Goal: Task Accomplishment & Management: Manage account settings

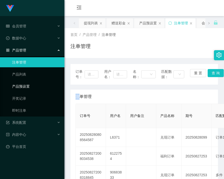
click at [22, 84] on link "产品预设置" at bounding box center [36, 86] width 48 height 10
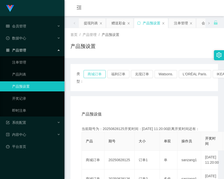
click at [97, 74] on button "商城订单" at bounding box center [94, 74] width 22 height 8
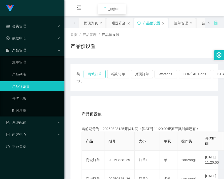
click at [97, 74] on button "商城订单" at bounding box center [94, 74] width 22 height 8
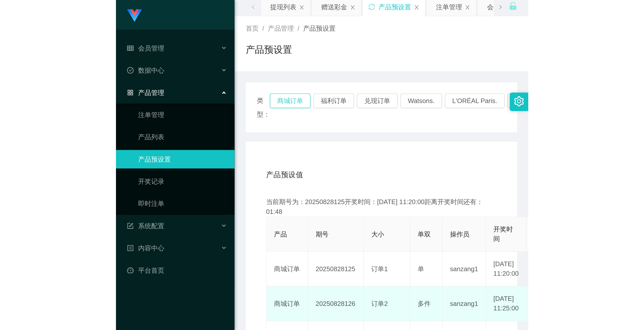
scroll to position [75, 0]
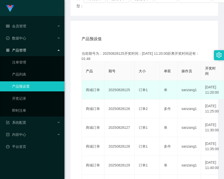
click at [118, 92] on td "20250828125" at bounding box center [119, 90] width 30 height 19
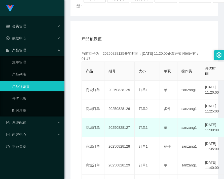
copy td "20250828125"
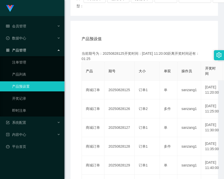
click at [153, 40] on div "产品预设值 添加期号" at bounding box center [143, 39] width 125 height 14
click at [17, 64] on link "注单管理" at bounding box center [36, 62] width 48 height 10
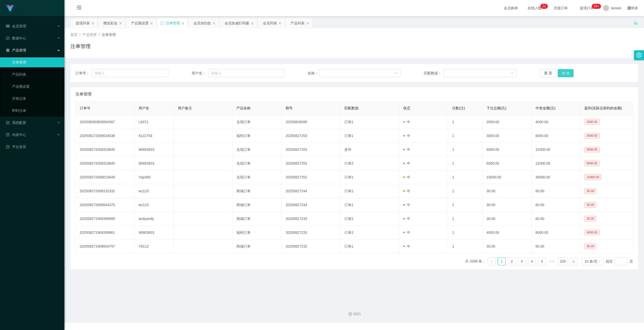
click at [224, 70] on button "查 询" at bounding box center [565, 73] width 16 height 8
click at [224, 70] on div "重 置 查 询" at bounding box center [586, 73] width 93 height 8
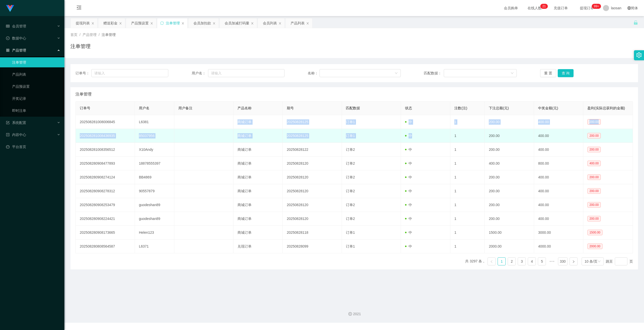
drag, startPoint x: 223, startPoint y: 122, endPoint x: 417, endPoint y: 139, distance: 194.9
click at [224, 139] on tbody "202508281008006845 L6381 商城订单 20250828125 订单1 中 1 200.00 400.00 200.00 20250828…" at bounding box center [354, 184] width 557 height 138
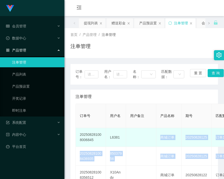
drag, startPoint x: 159, startPoint y: 138, endPoint x: 159, endPoint y: 134, distance: 4.3
click at [159, 138] on td "商城订单" at bounding box center [168, 137] width 25 height 19
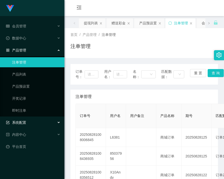
click at [25, 121] on span "系统配置" at bounding box center [16, 123] width 20 height 4
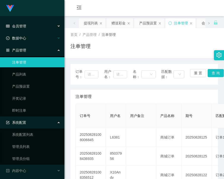
drag, startPoint x: 21, startPoint y: 23, endPoint x: 39, endPoint y: 58, distance: 39.1
click at [21, 23] on div "会员管理" at bounding box center [32, 26] width 64 height 10
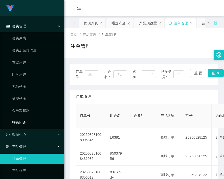
click at [26, 121] on link "赠送彩金" at bounding box center [36, 123] width 48 height 10
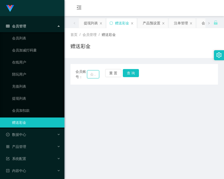
click at [91, 74] on input "text" at bounding box center [93, 74] width 12 height 8
paste input "L6381"
type input "L6381"
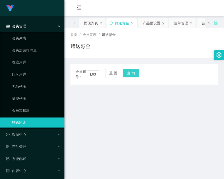
click at [132, 73] on button "查 询" at bounding box center [131, 73] width 16 height 8
click at [132, 73] on div "会员账号： L6381 重 置 查 询" at bounding box center [143, 74] width 147 height 11
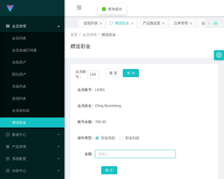
click at [119, 153] on input "text" at bounding box center [135, 154] width 80 height 8
type input "1300"
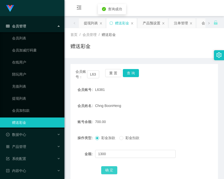
drag, startPoint x: 108, startPoint y: 173, endPoint x: 114, endPoint y: 176, distance: 6.6
click at [108, 173] on button "确 定" at bounding box center [109, 170] width 16 height 8
click at [21, 108] on link "会员加扣款" at bounding box center [36, 111] width 48 height 10
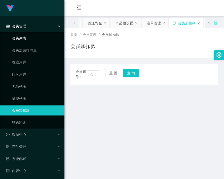
click at [19, 39] on link "会员列表" at bounding box center [36, 38] width 48 height 10
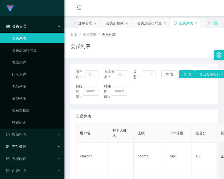
click at [24, 144] on div "产品管理" at bounding box center [32, 147] width 64 height 10
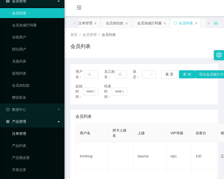
scroll to position [50, 0]
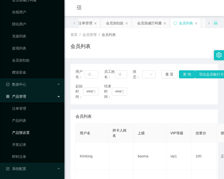
click at [26, 131] on link "产品预设置" at bounding box center [36, 133] width 48 height 10
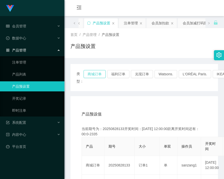
click at [98, 74] on button "商城订单" at bounding box center [94, 74] width 22 height 8
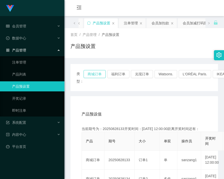
click at [98, 74] on button "商城订单" at bounding box center [94, 74] width 22 height 8
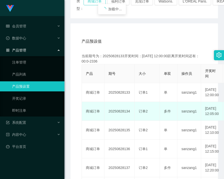
scroll to position [75, 0]
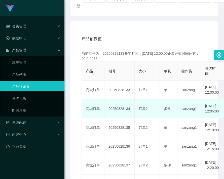
click at [119, 108] on td "20250828134" at bounding box center [119, 109] width 30 height 19
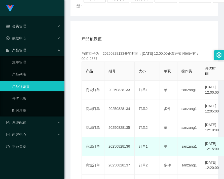
copy td "20250828134"
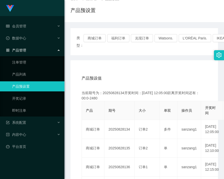
scroll to position [0, 0]
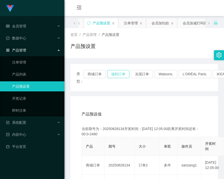
click at [115, 74] on button "福利订单" at bounding box center [118, 74] width 22 height 8
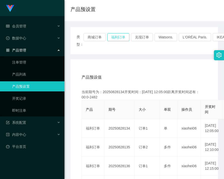
scroll to position [50, 0]
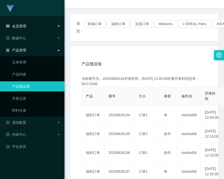
click at [22, 28] on span "会员管理" at bounding box center [16, 26] width 20 height 4
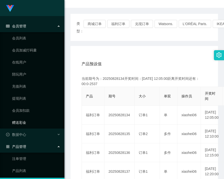
click at [26, 118] on link "赠送彩金" at bounding box center [36, 123] width 48 height 10
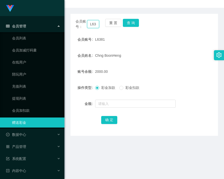
click at [92, 25] on input "L6381" at bounding box center [93, 24] width 12 height 8
click at [131, 25] on button "查 询" at bounding box center [131, 23] width 16 height 8
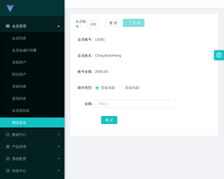
click at [131, 25] on button "查 询" at bounding box center [134, 23] width 22 height 8
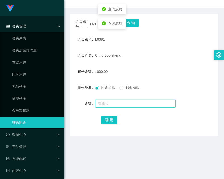
click at [132, 106] on input "text" at bounding box center [135, 104] width 80 height 8
type input "3"
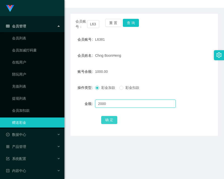
type input "2000"
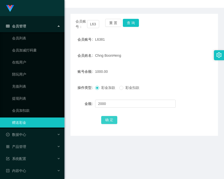
click at [110, 121] on button "确 定" at bounding box center [109, 120] width 16 height 8
